Goal: Navigation & Orientation: Find specific page/section

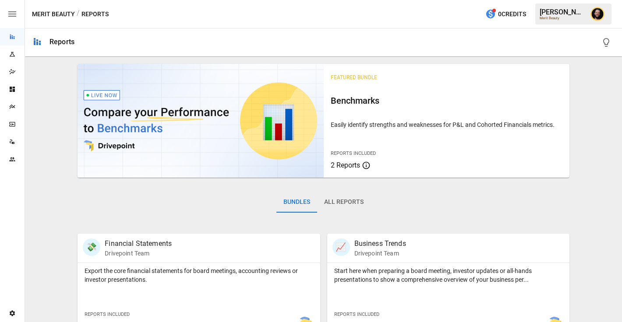
click at [11, 109] on icon "Plans" at bounding box center [12, 106] width 7 height 7
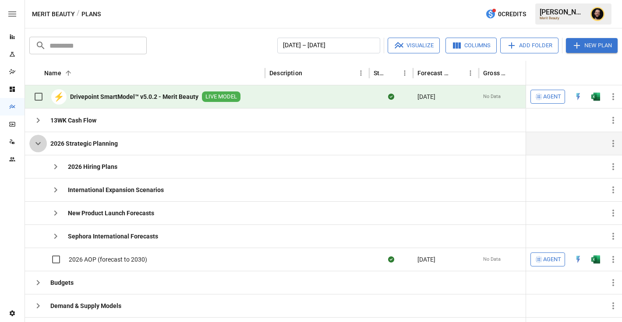
click at [39, 143] on icon "button" at bounding box center [37, 143] width 5 height 3
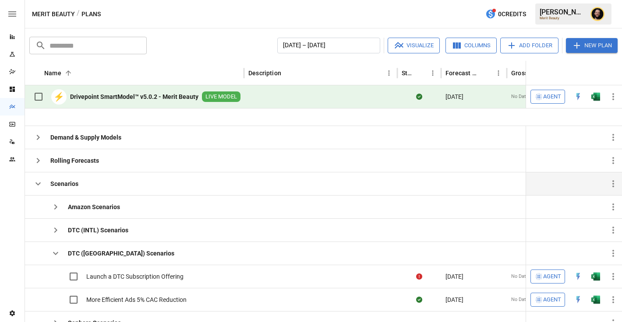
scroll to position [66, 0]
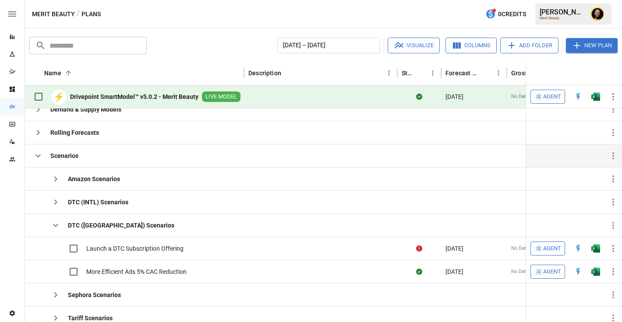
click at [38, 158] on icon "button" at bounding box center [38, 156] width 11 height 11
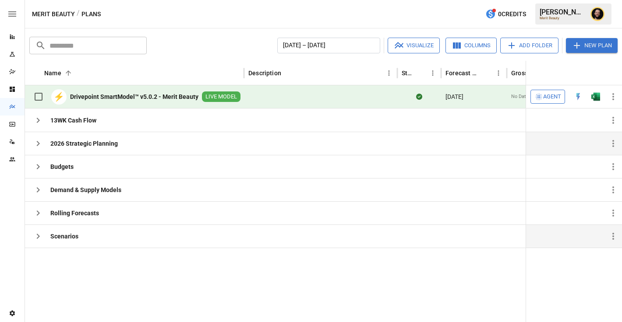
scroll to position [0, 0]
click at [39, 144] on icon "button" at bounding box center [38, 143] width 11 height 11
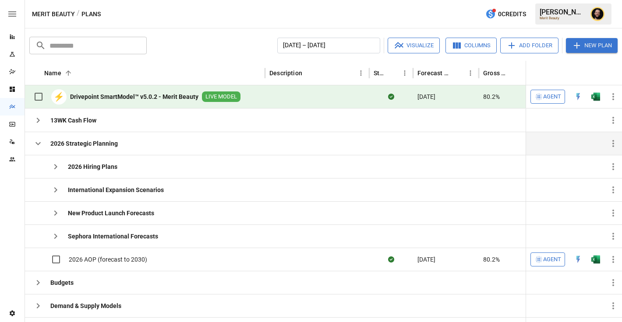
click at [39, 144] on icon "button" at bounding box center [37, 143] width 5 height 3
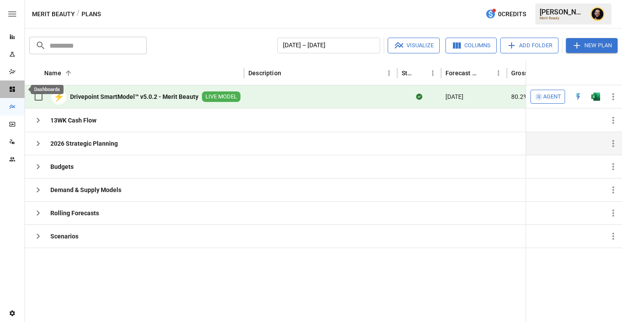
click at [13, 90] on icon "Dashboards" at bounding box center [12, 89] width 5 height 5
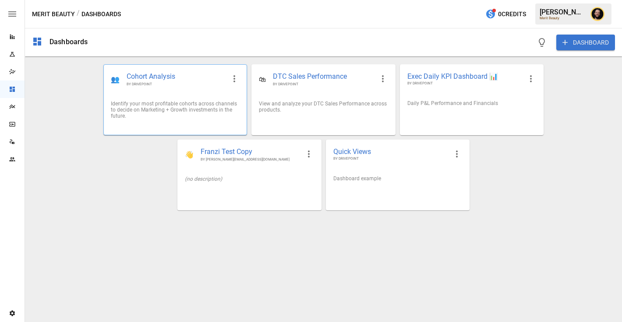
click at [158, 92] on div "👥 Cohort Analysis BY DRIVEPOINT" at bounding box center [175, 79] width 143 height 29
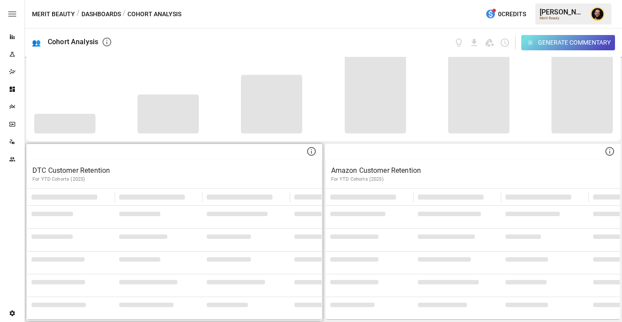
scroll to position [322, 0]
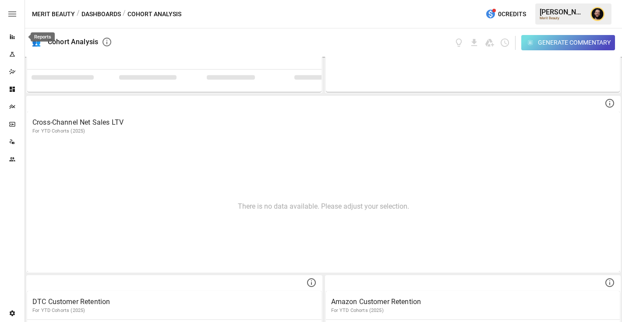
click at [15, 36] on icon "Reports" at bounding box center [12, 36] width 7 height 7
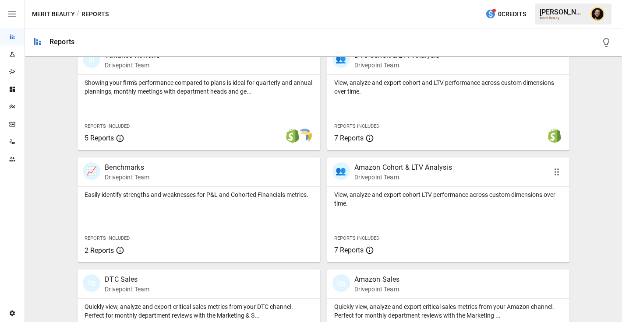
scroll to position [278, 0]
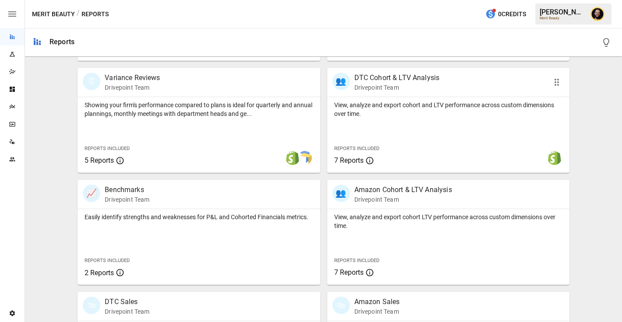
click at [405, 134] on div "View, analyze and export cohort and LTV performance across custom dimensions ov…" at bounding box center [448, 135] width 242 height 76
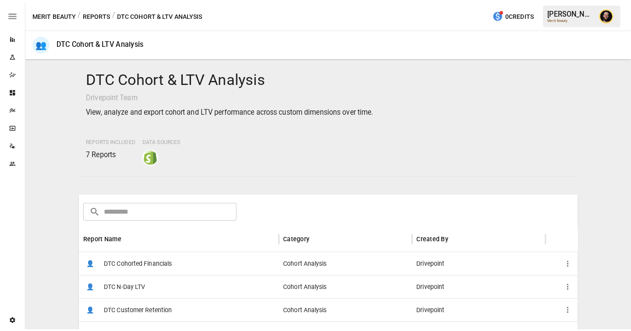
scroll to position [132, 0]
